Goal: Transaction & Acquisition: Purchase product/service

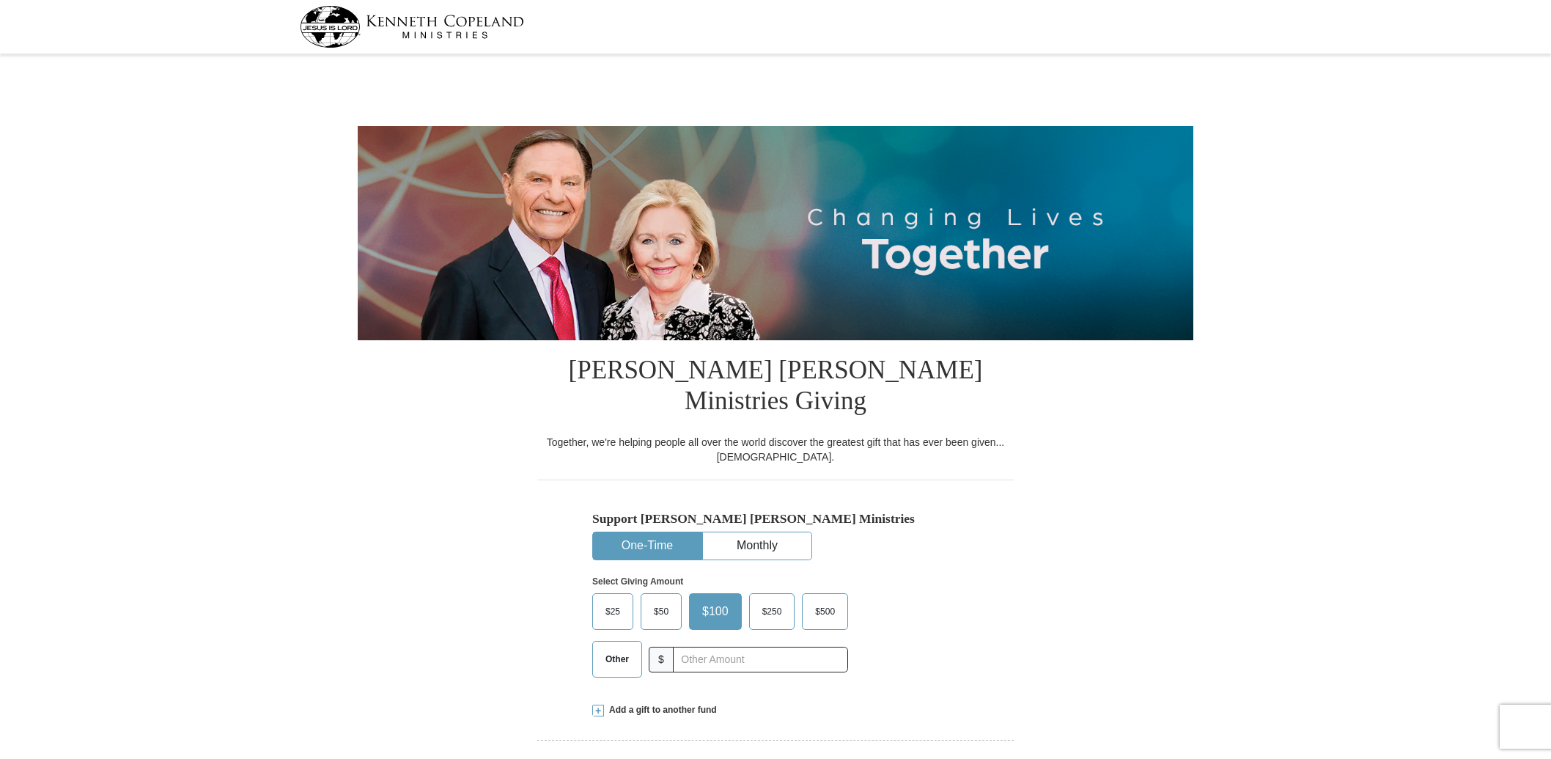
select select "NC"
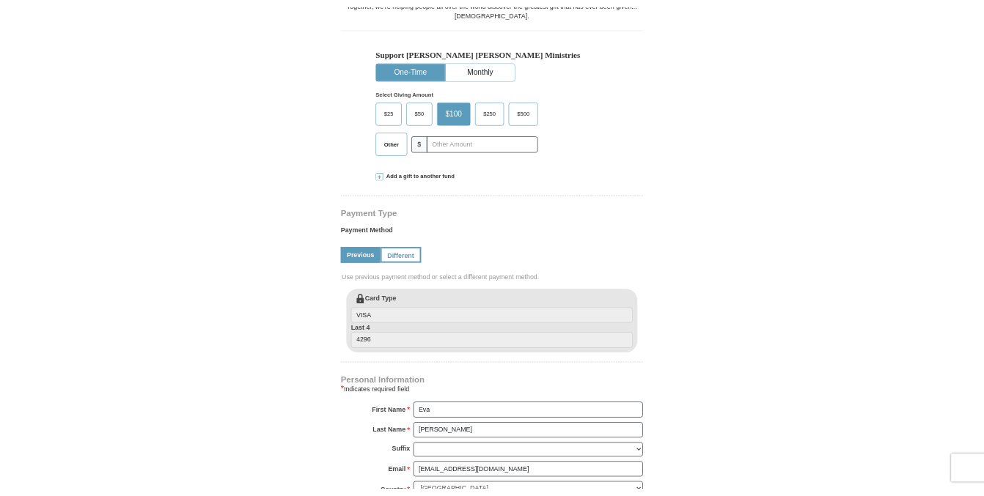
scroll to position [325, 0]
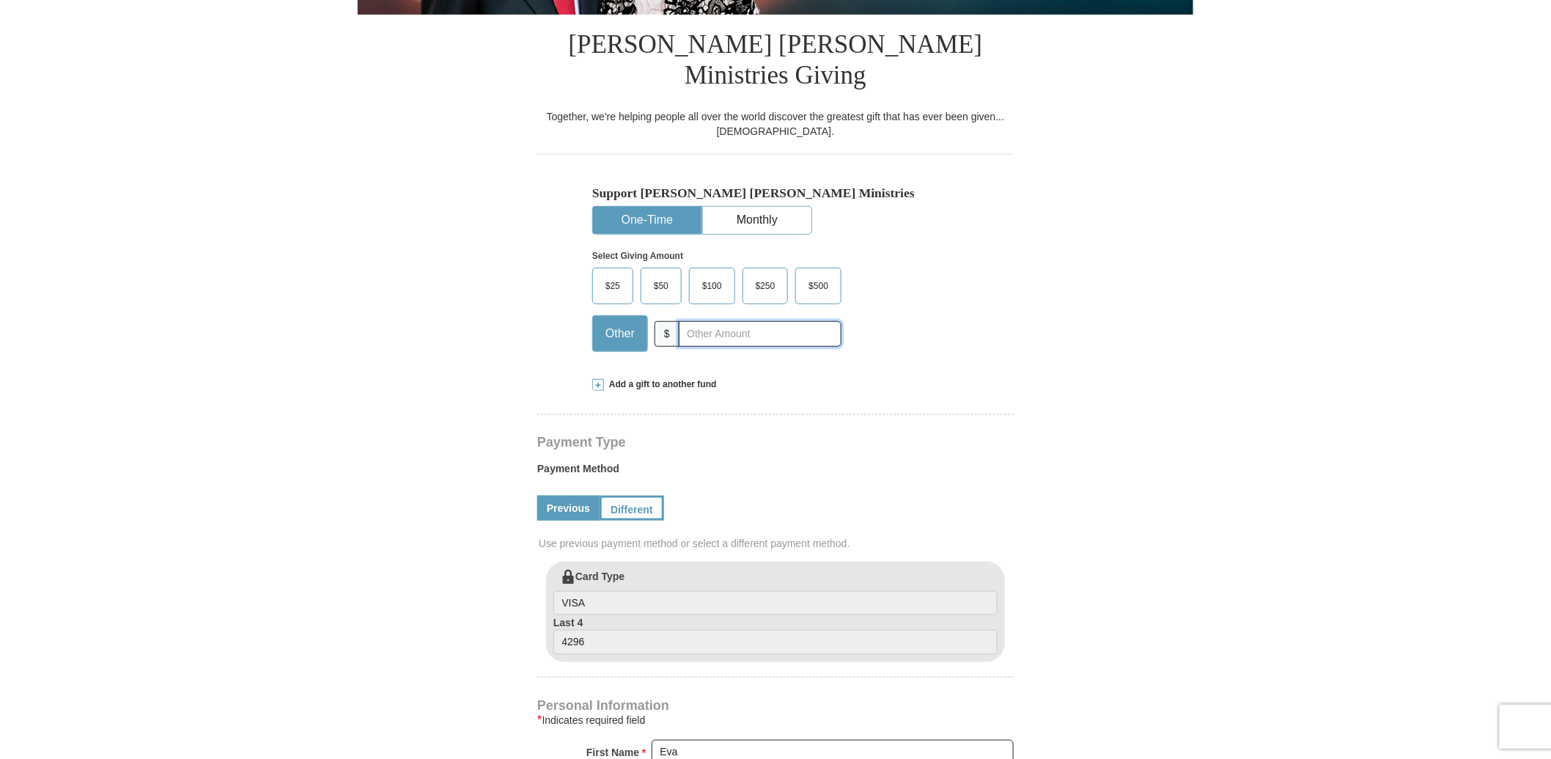
click at [707, 321] on input "text" at bounding box center [760, 334] width 163 height 26
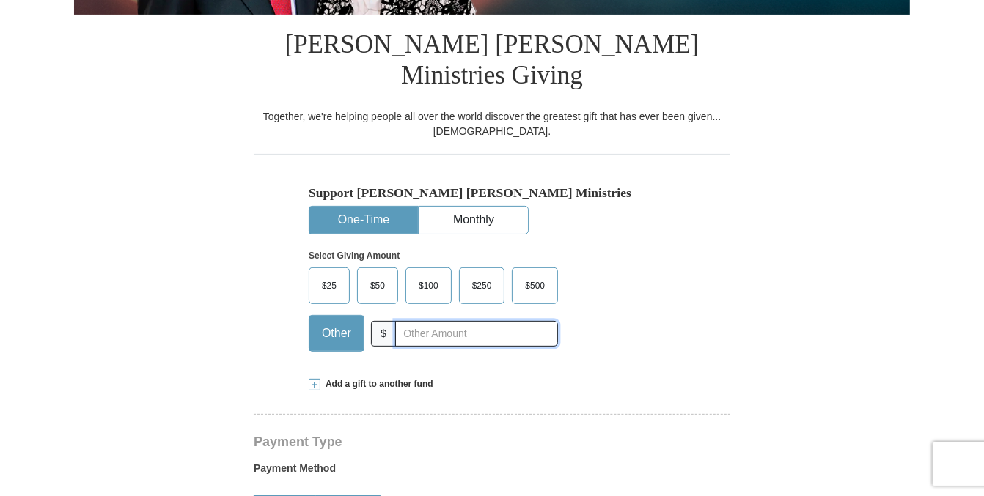
click at [447, 321] on input "text" at bounding box center [476, 334] width 163 height 26
type input "228.00"
click at [694, 271] on div "Support Kenneth Copeland Ministries One-Time Monthly Select Giving Amount Amoun…" at bounding box center [492, 258] width 477 height 209
click at [372, 207] on button "One-Time" at bounding box center [363, 220] width 108 height 27
click at [339, 323] on span "Other" at bounding box center [336, 334] width 44 height 22
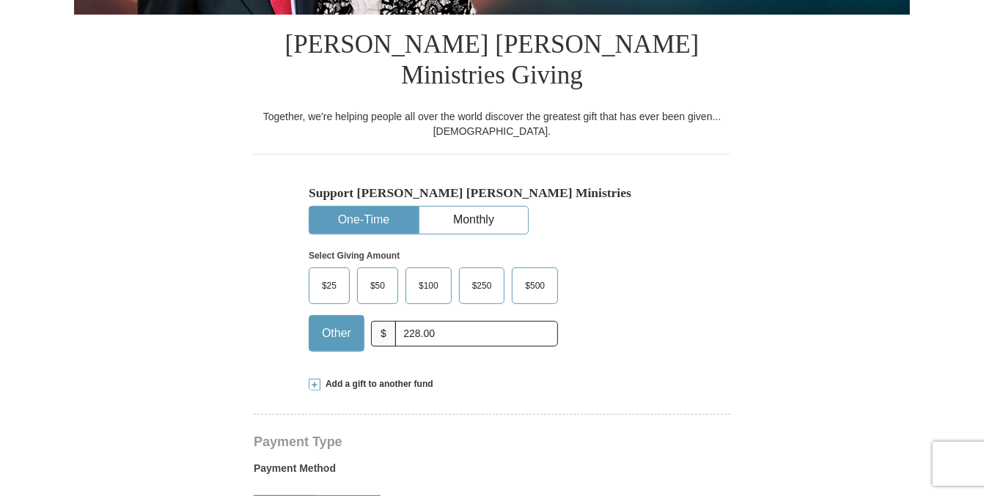
click at [0, 0] on input "Other" at bounding box center [0, 0] width 0 height 0
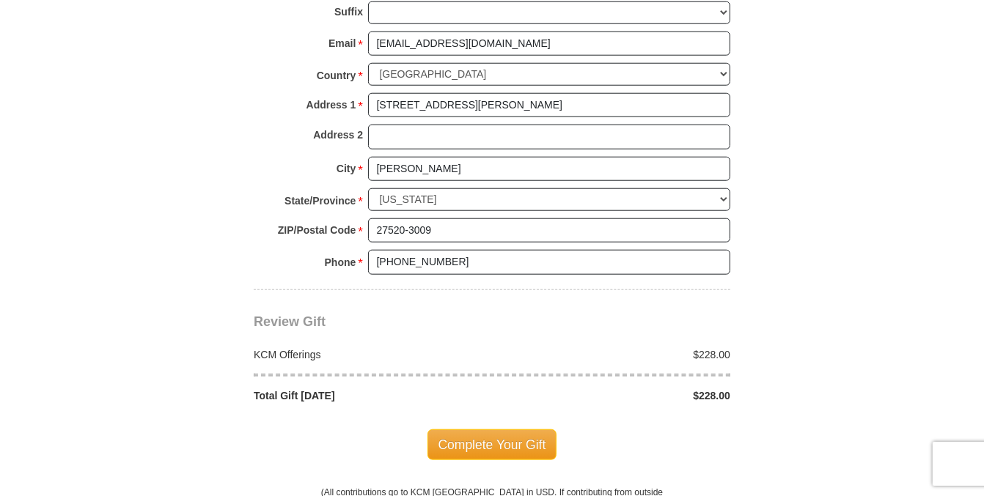
scroll to position [1221, 0]
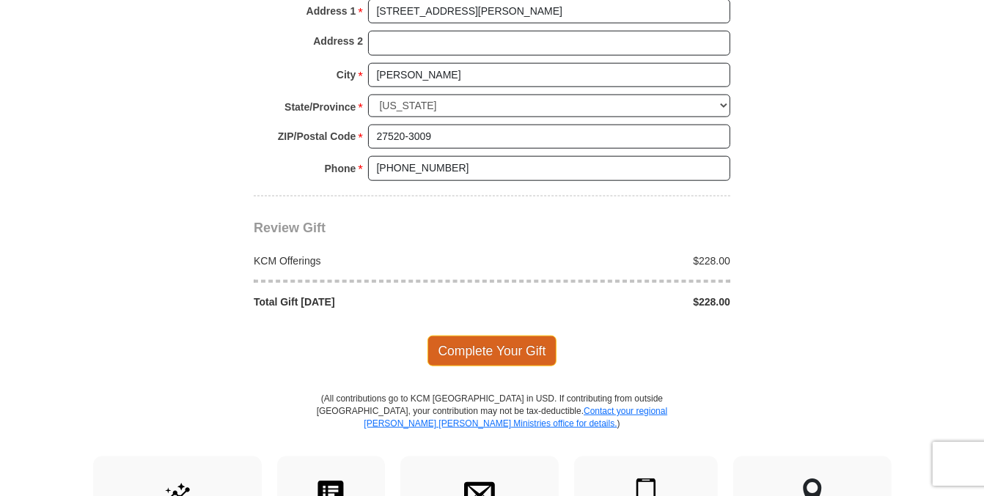
click at [515, 336] on span "Complete Your Gift" at bounding box center [492, 351] width 130 height 31
